Goal: Transaction & Acquisition: Purchase product/service

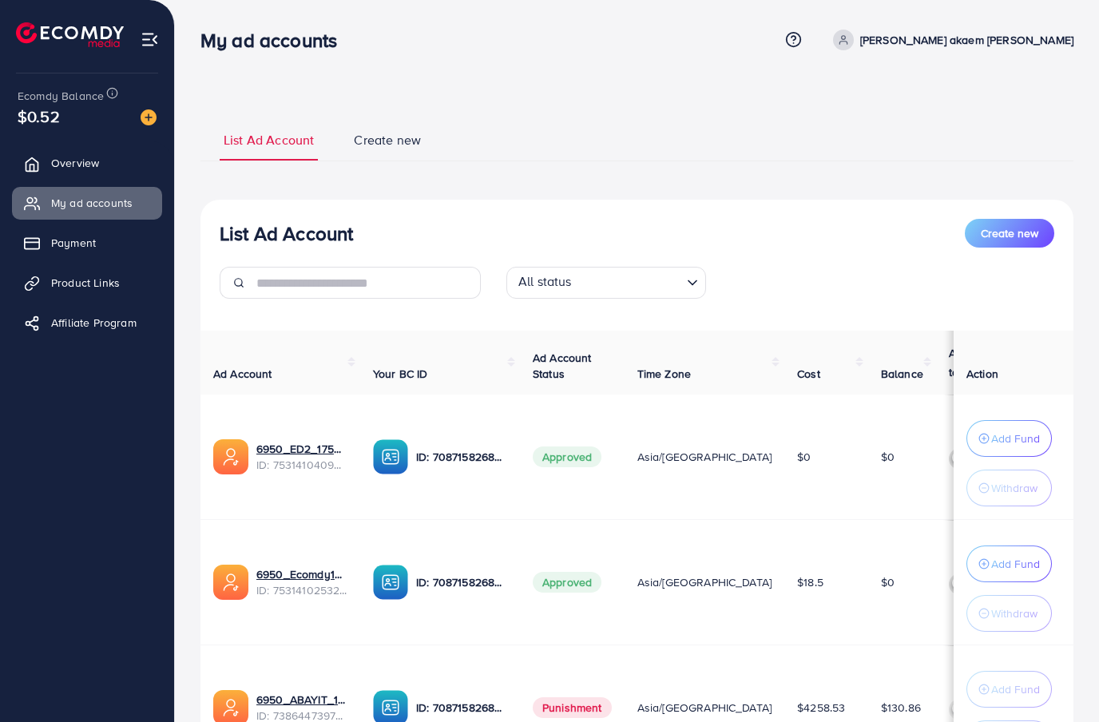
click at [123, 230] on link "Payment" at bounding box center [87, 243] width 150 height 32
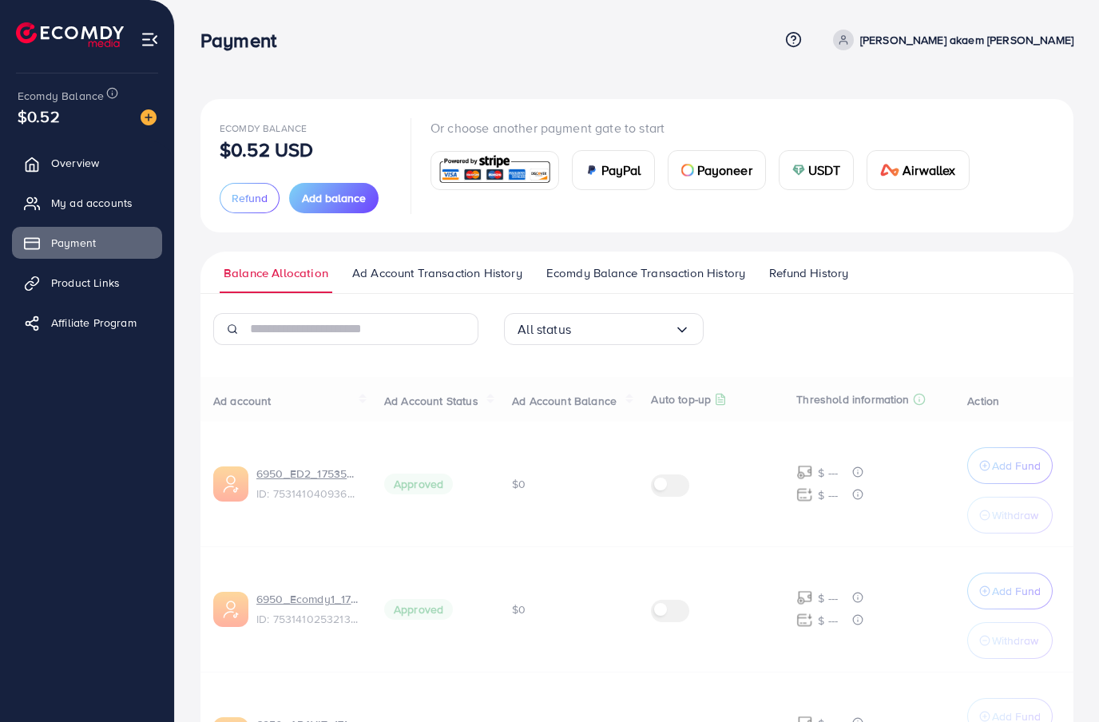
click at [117, 244] on link "Payment" at bounding box center [87, 243] width 150 height 32
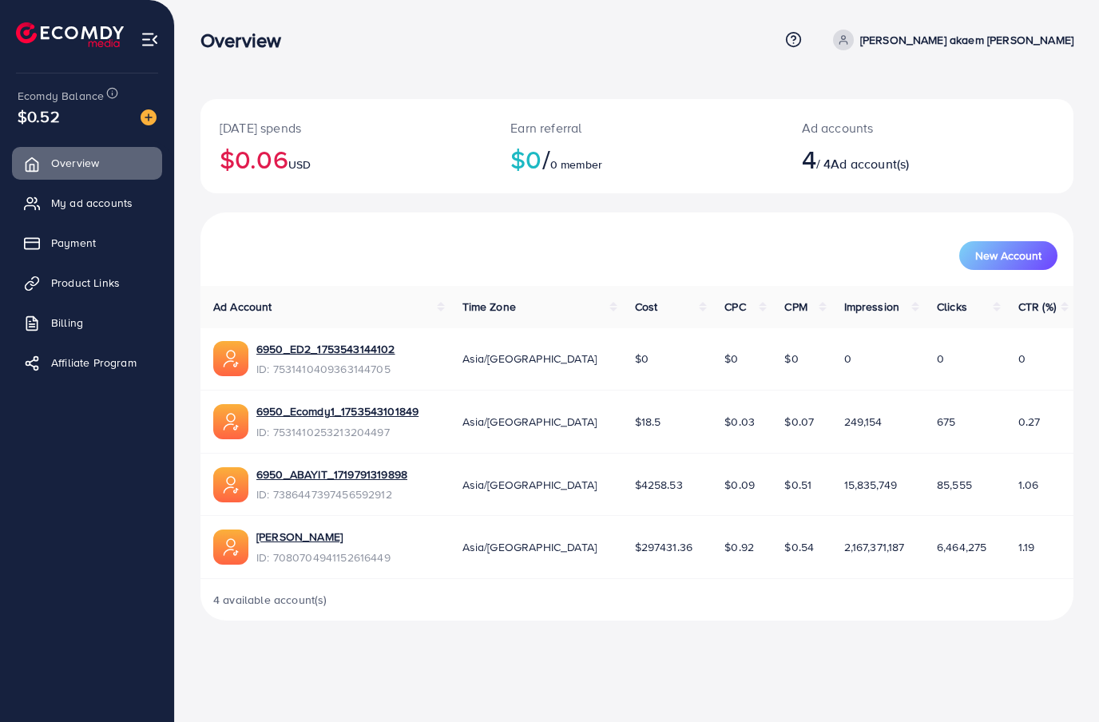
click at [95, 231] on link "Payment" at bounding box center [87, 243] width 150 height 32
click at [95, 230] on link "Payment" at bounding box center [87, 243] width 150 height 32
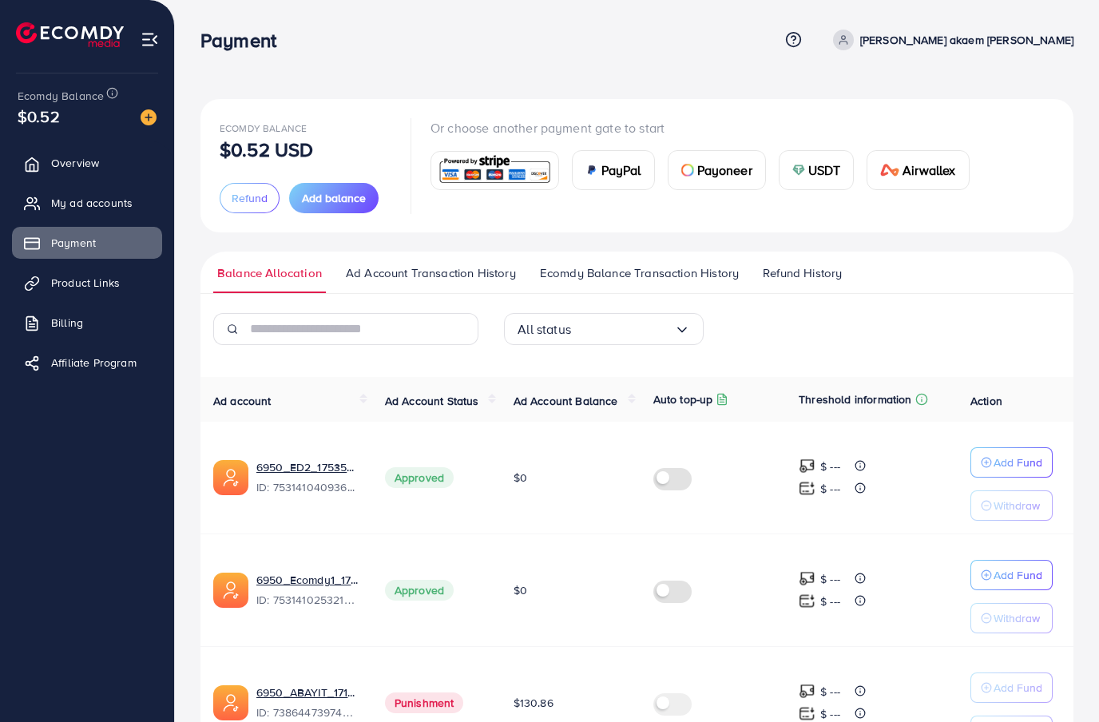
click at [372, 192] on button "Add balance" at bounding box center [333, 198] width 89 height 30
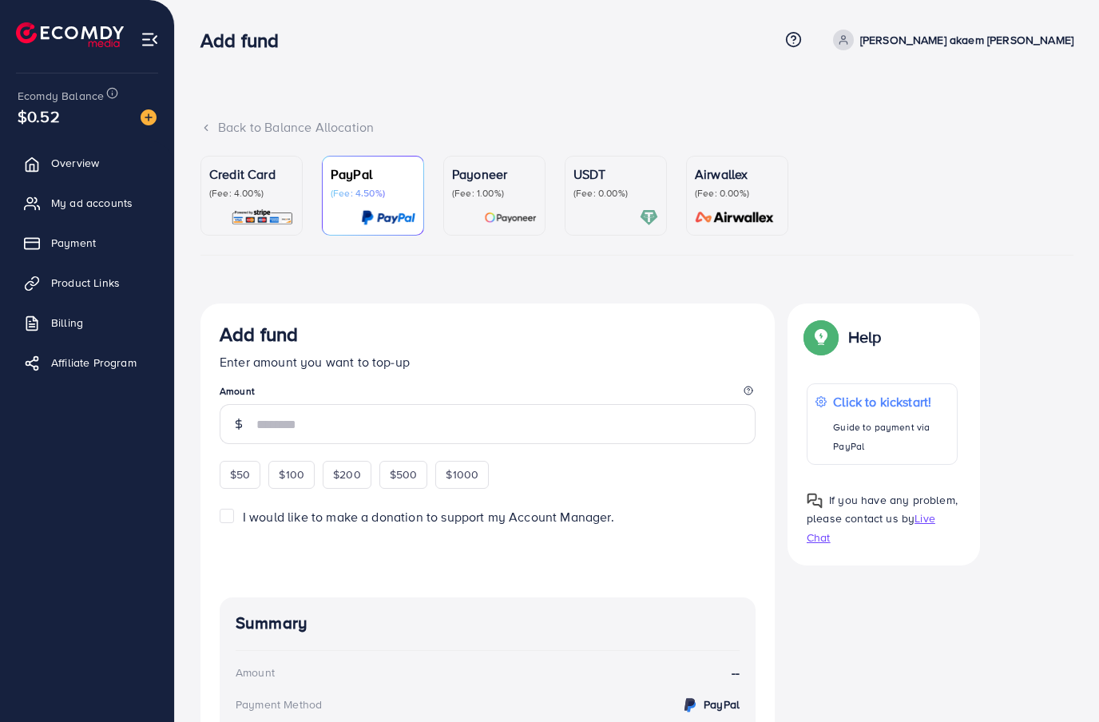
click at [260, 184] on div "Credit Card (Fee: 4.00%)" at bounding box center [251, 181] width 85 height 35
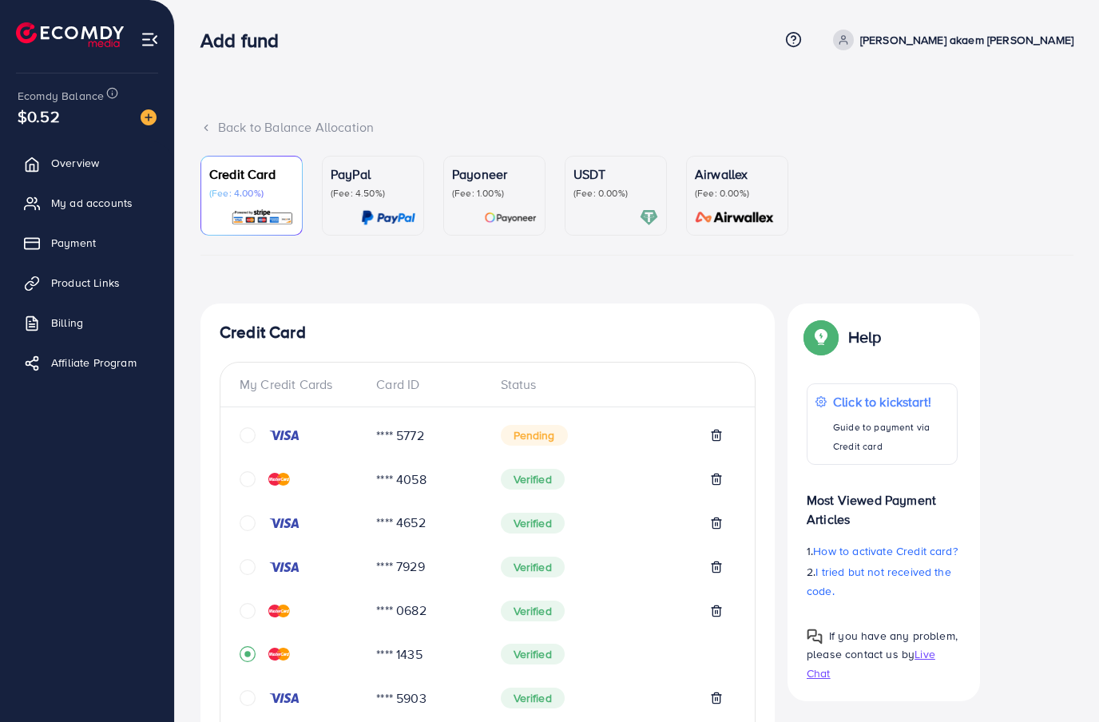
click at [111, 233] on link "Payment" at bounding box center [87, 243] width 150 height 32
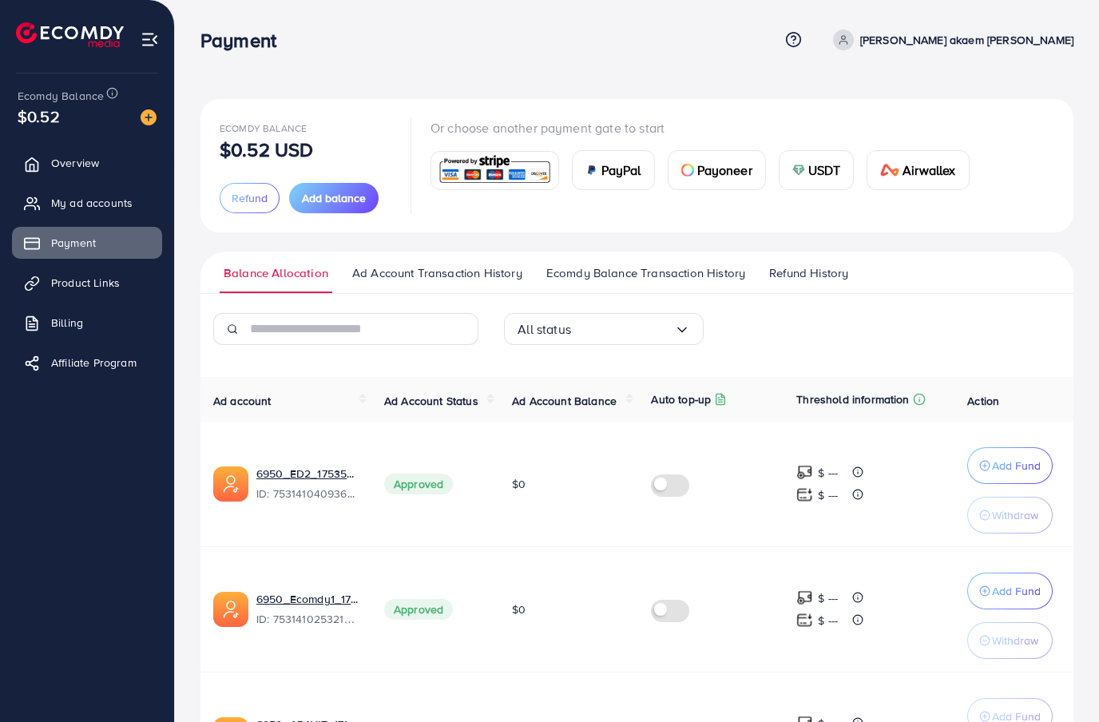
click at [335, 200] on span "Add balance" at bounding box center [334, 198] width 64 height 16
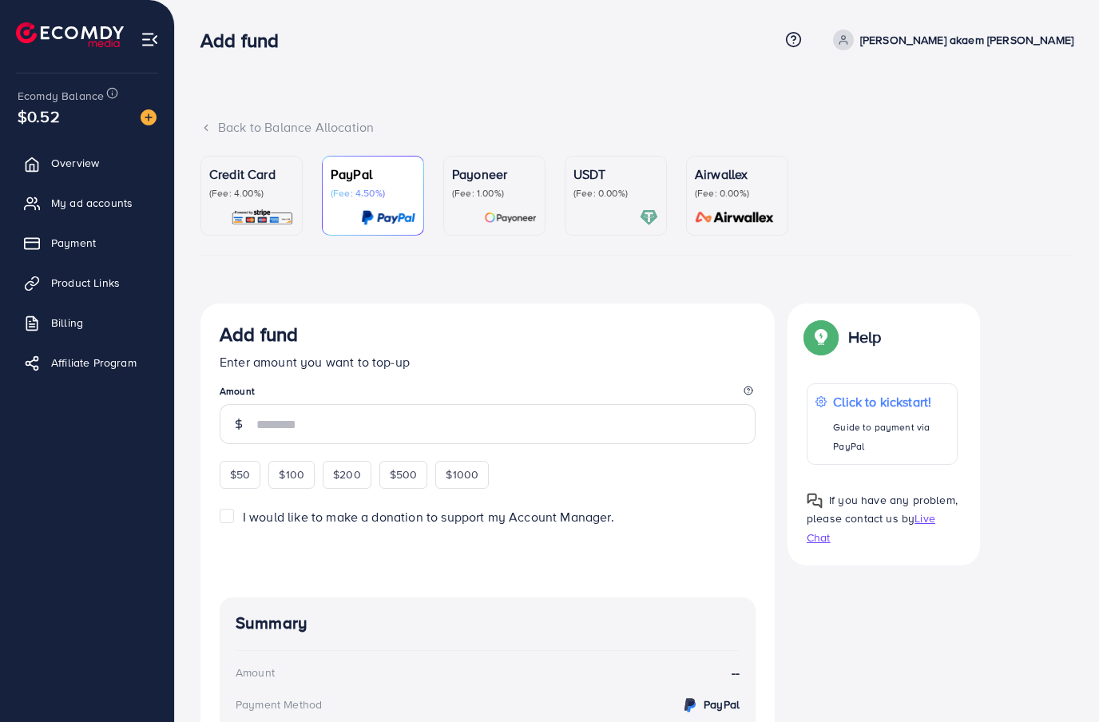
click at [273, 220] on img at bounding box center [262, 217] width 63 height 18
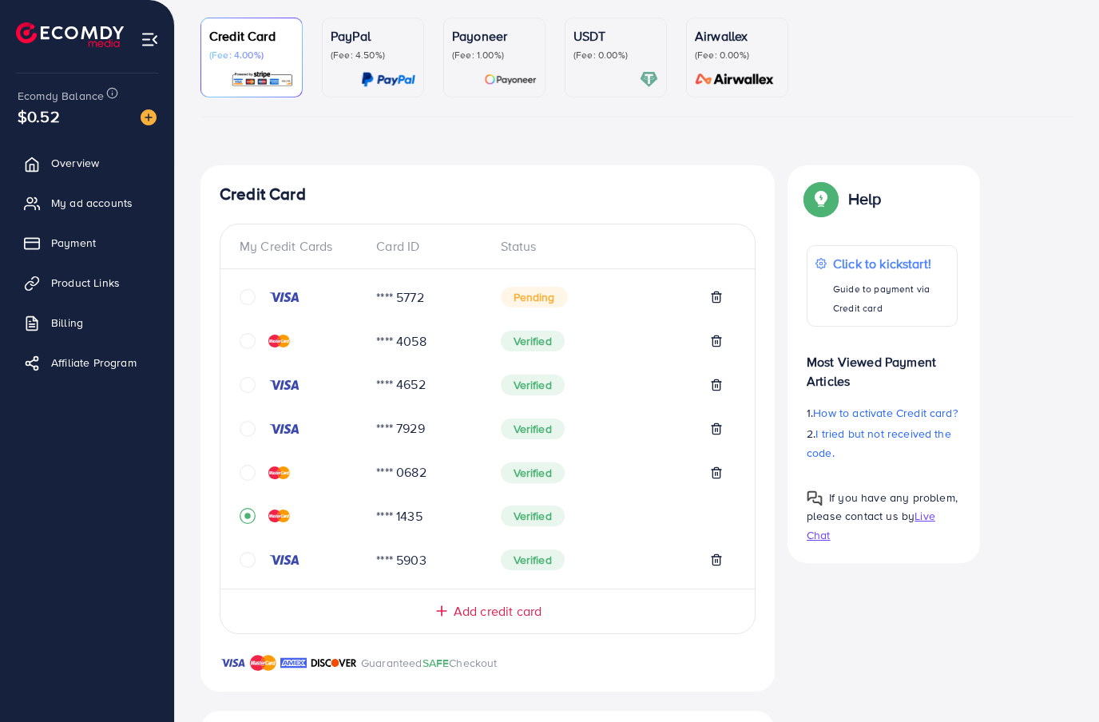
scroll to position [401, 0]
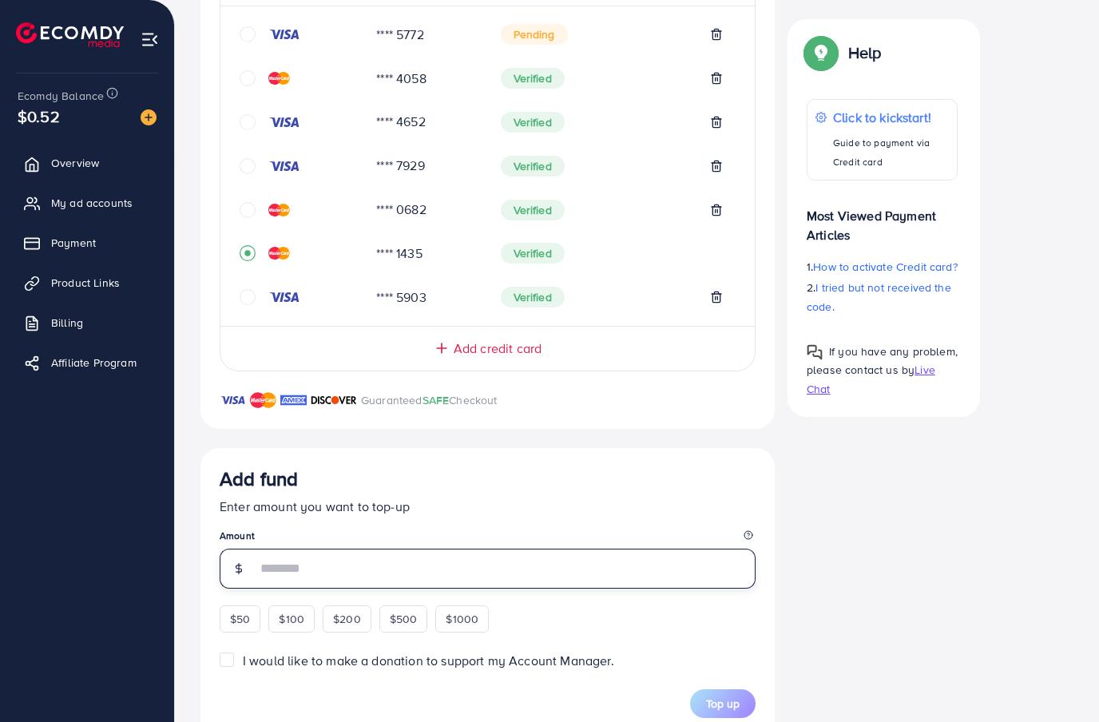
click at [391, 586] on input "number" at bounding box center [505, 569] width 499 height 40
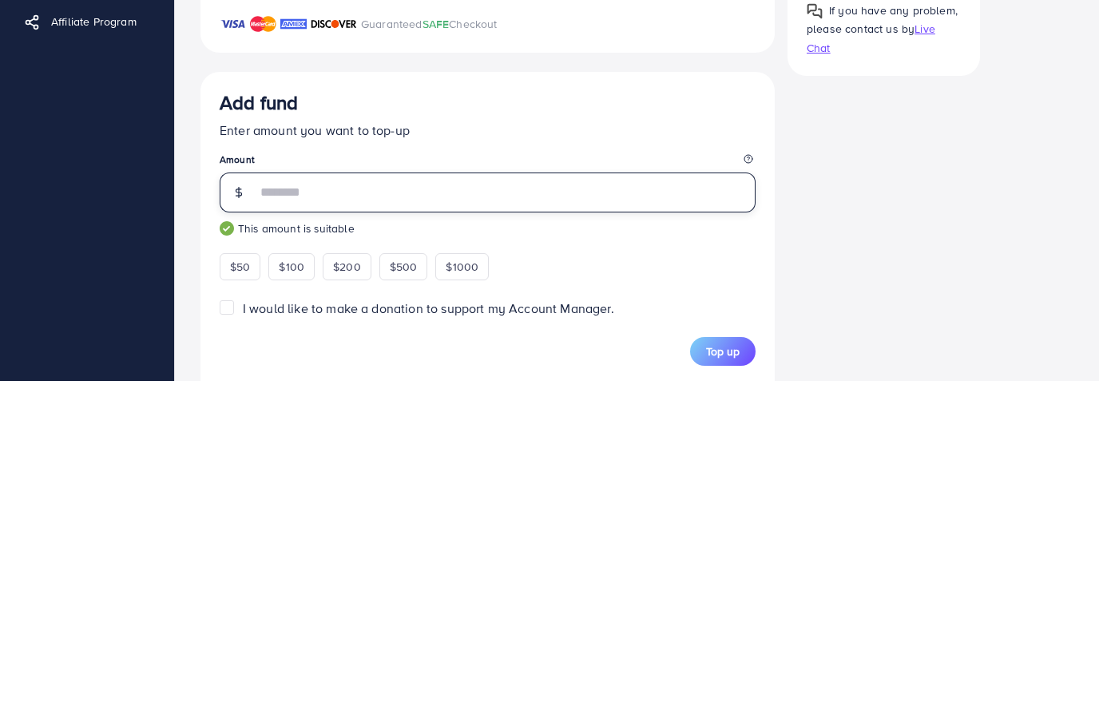
type input "***"
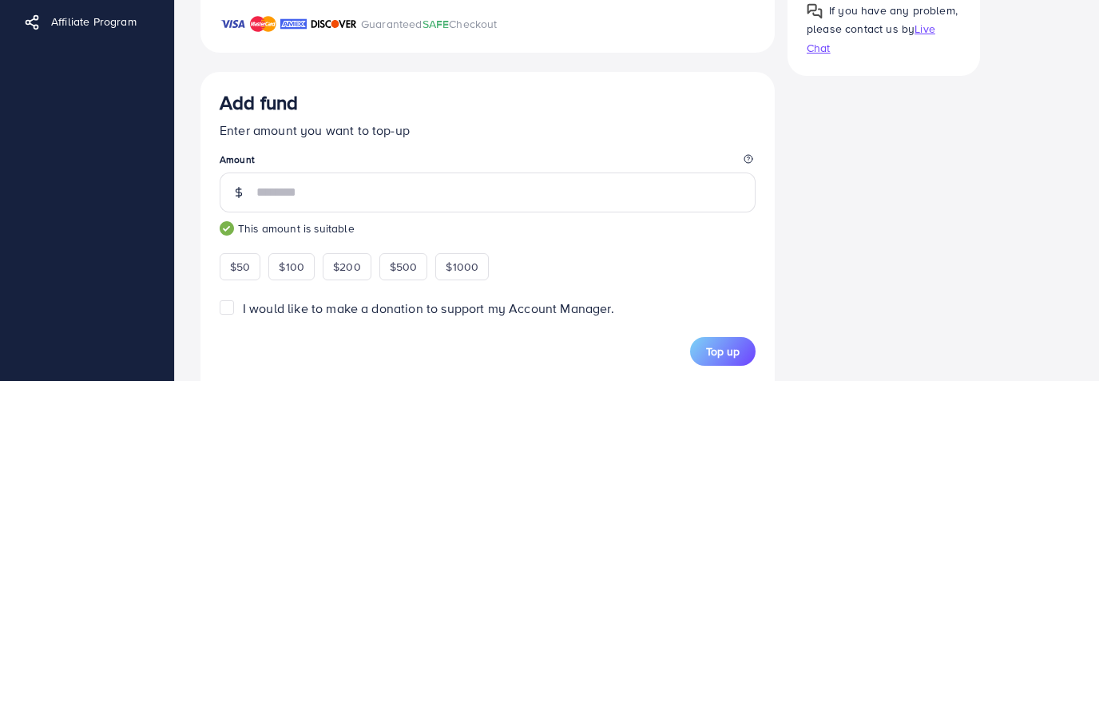
click at [703, 678] on button "Top up" at bounding box center [722, 692] width 65 height 29
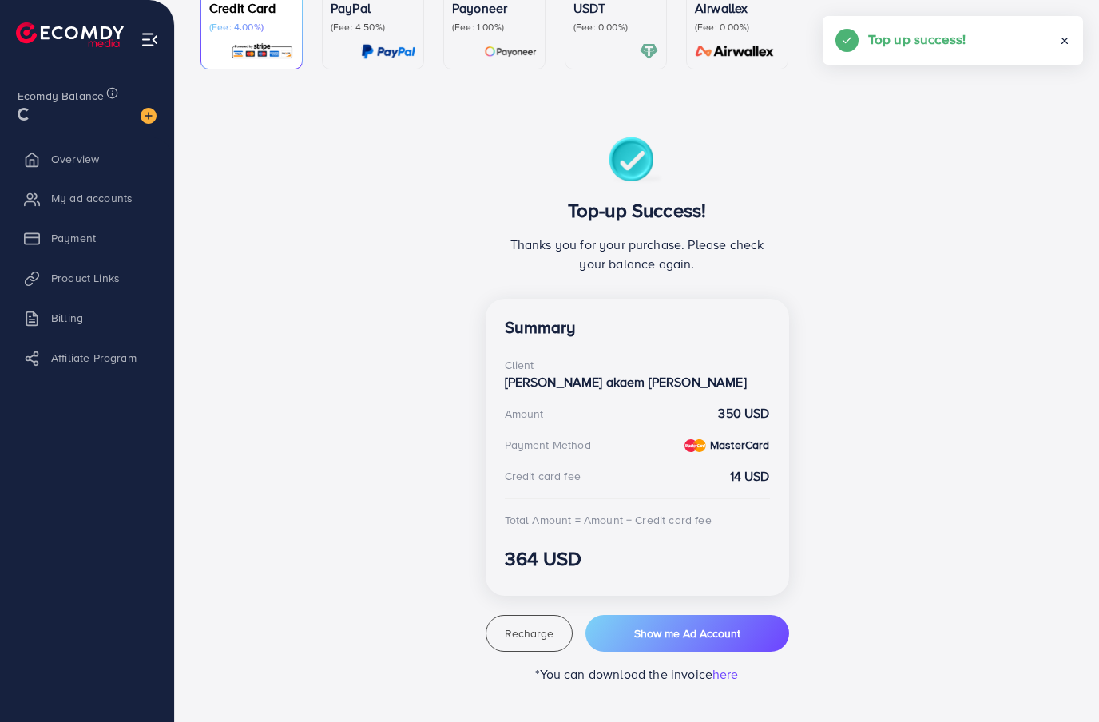
scroll to position [90, 0]
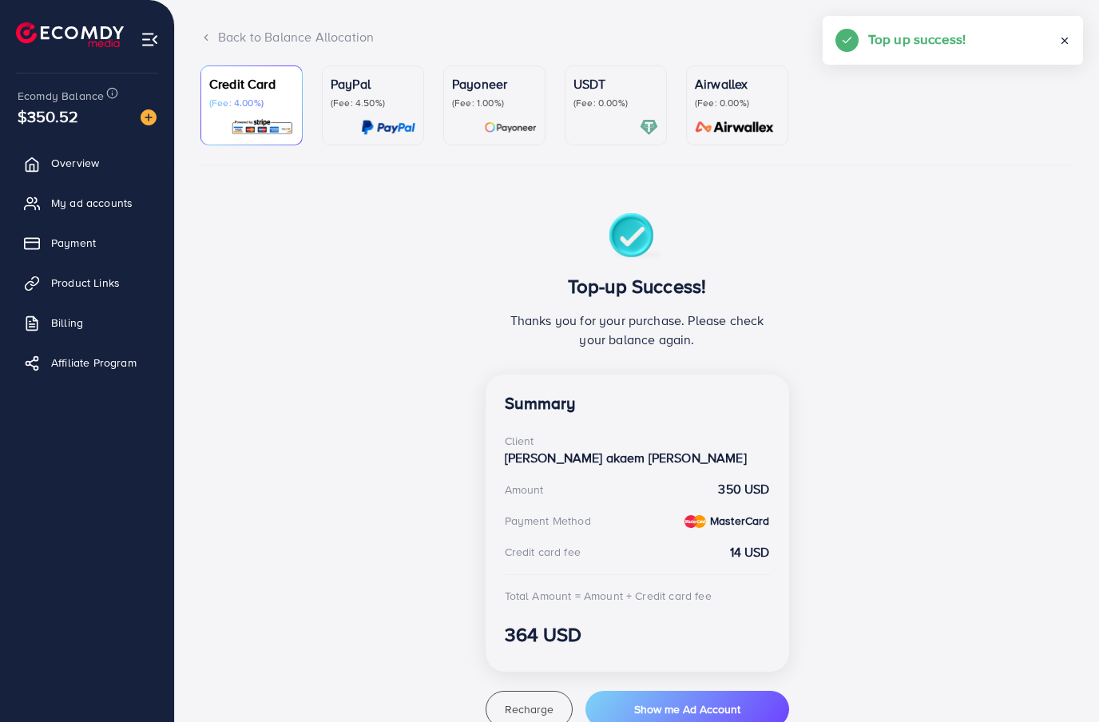
click at [121, 193] on link "My ad accounts" at bounding box center [87, 203] width 150 height 32
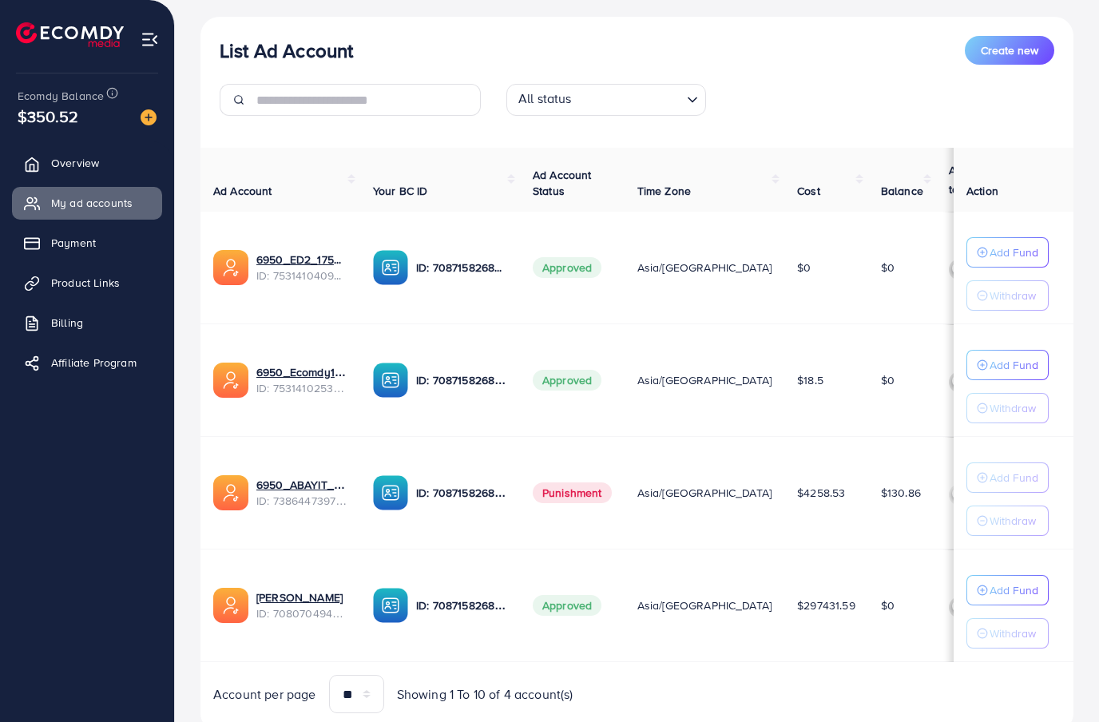
scroll to position [181, 0]
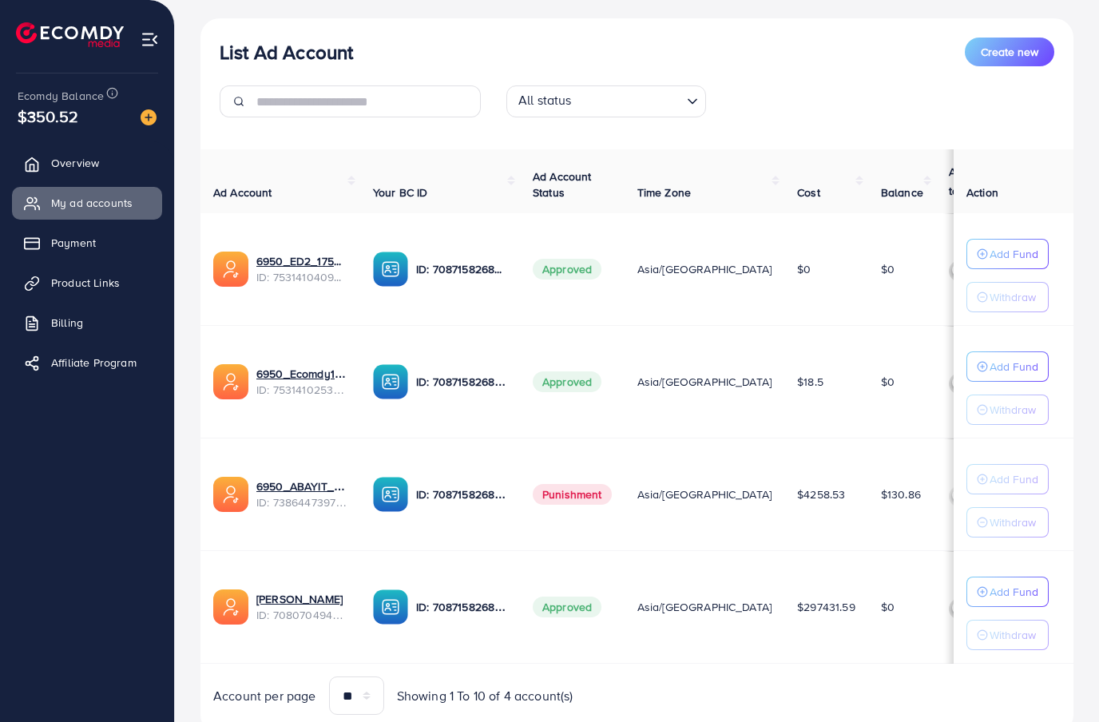
click at [1008, 597] on p "Add Fund" at bounding box center [1013, 591] width 49 height 19
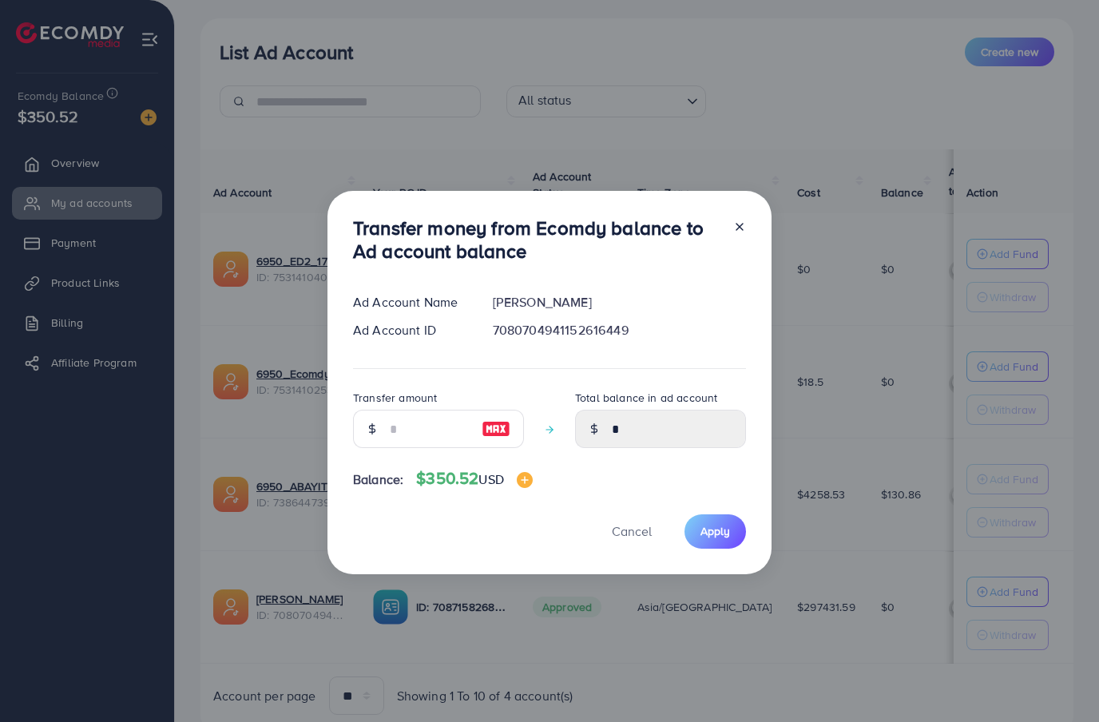
click at [489, 438] on img at bounding box center [495, 428] width 29 height 19
type input "***"
type input "******"
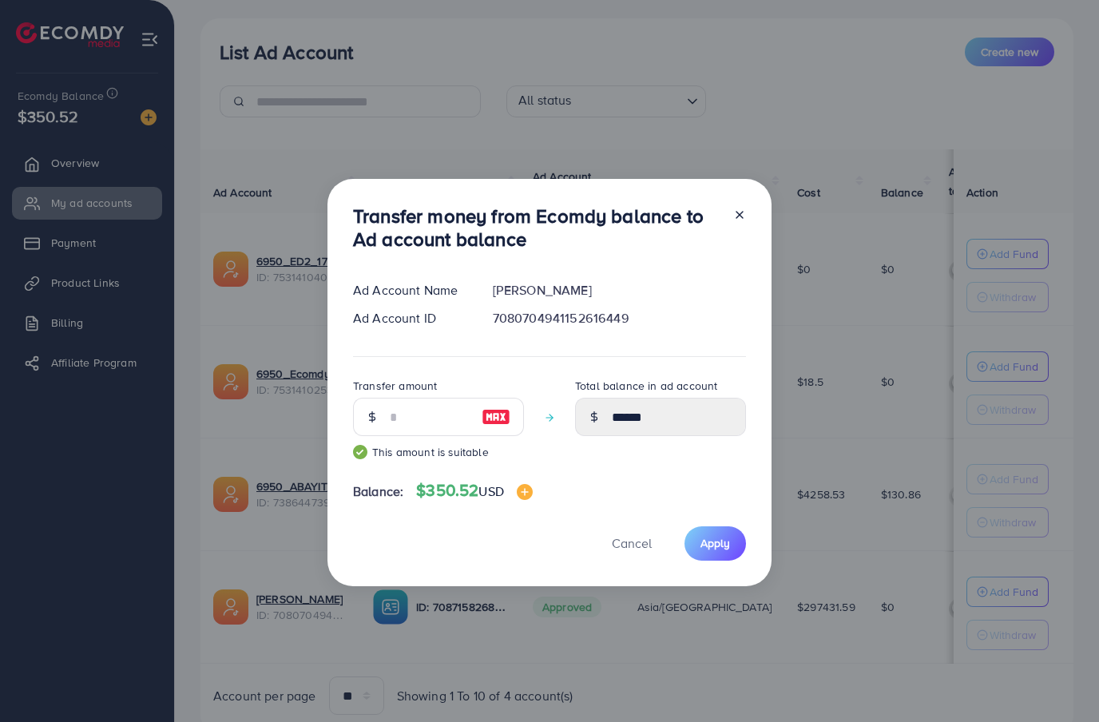
click at [717, 551] on span "Apply" at bounding box center [715, 543] width 30 height 16
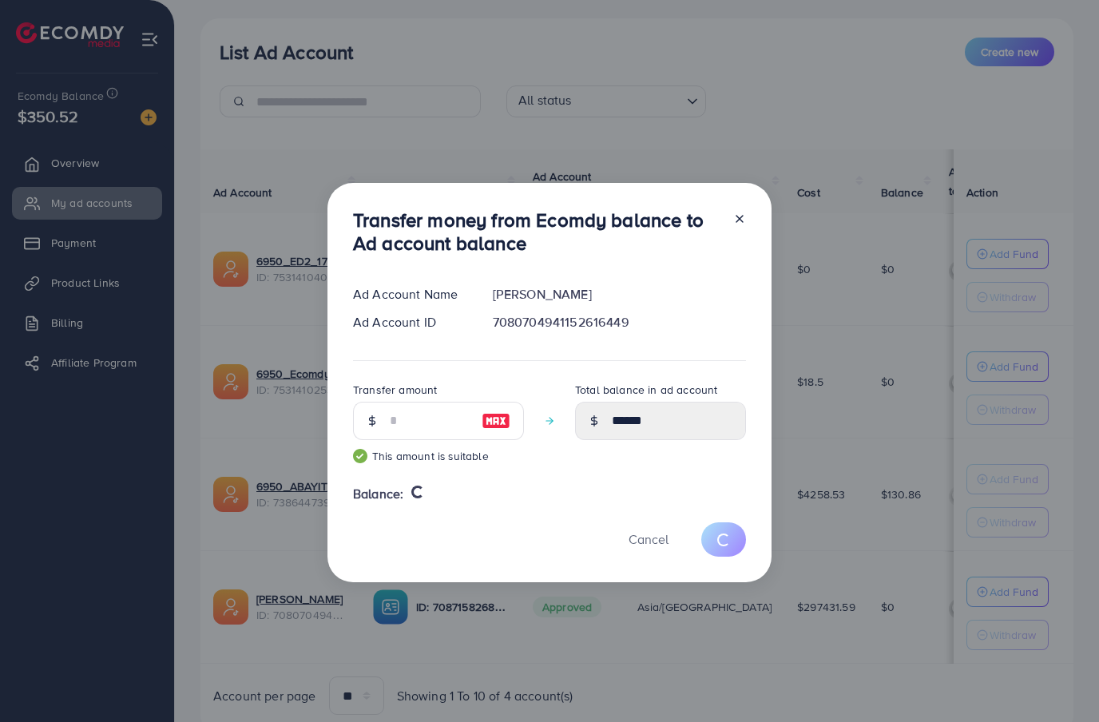
type input "*"
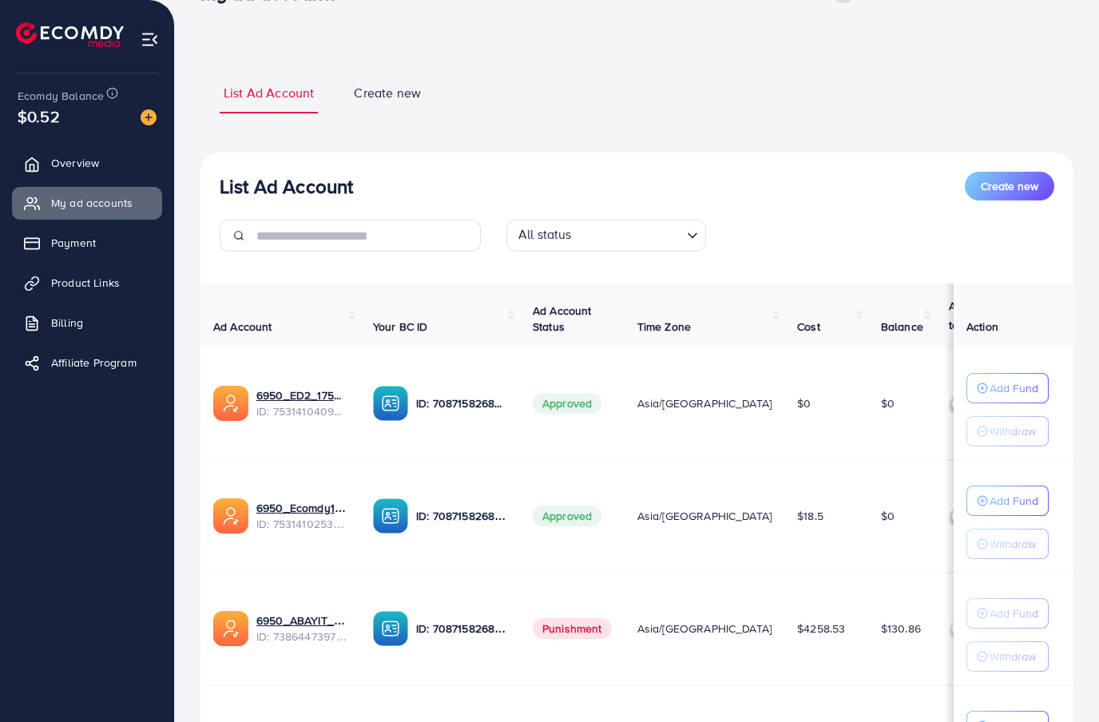
scroll to position [0, 0]
